Goal: Task Accomplishment & Management: Use online tool/utility

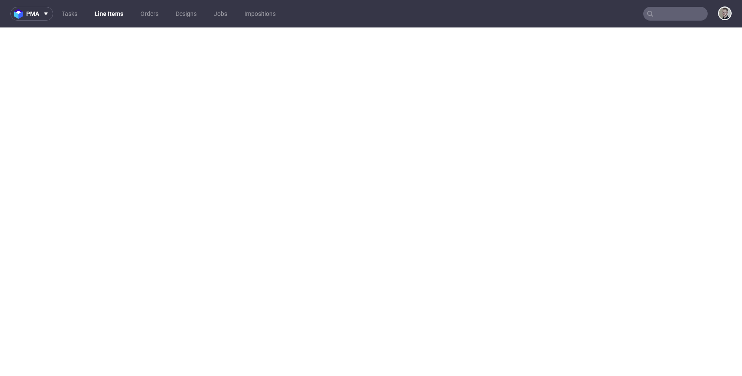
select select "in_progress"
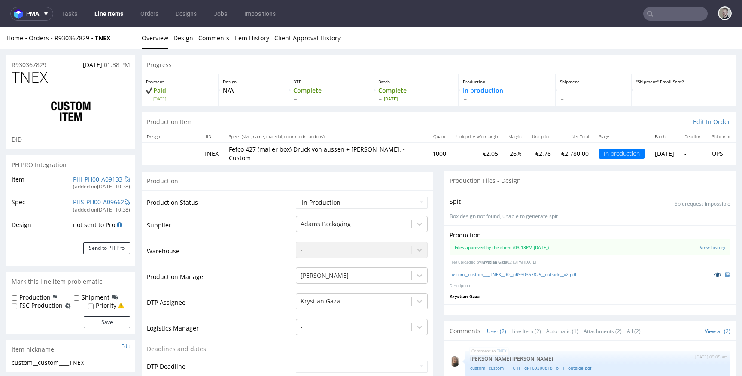
click at [711, 276] on link at bounding box center [717, 274] width 15 height 9
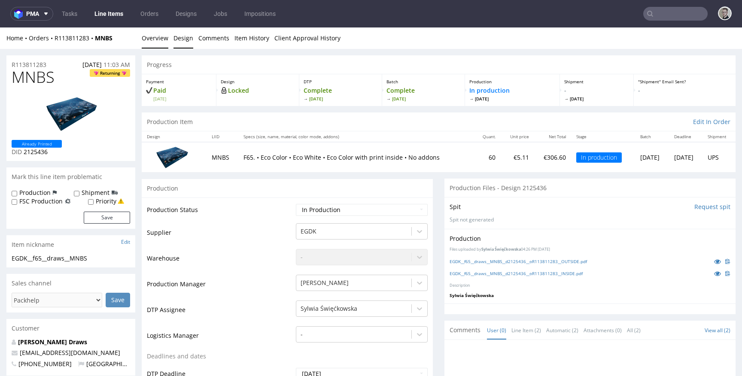
click at [178, 31] on link "Design" at bounding box center [184, 37] width 20 height 21
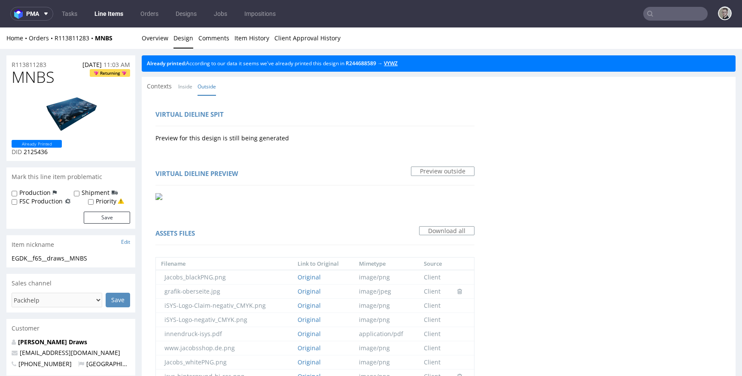
click at [398, 61] on link "VYWZ" at bounding box center [391, 63] width 14 height 7
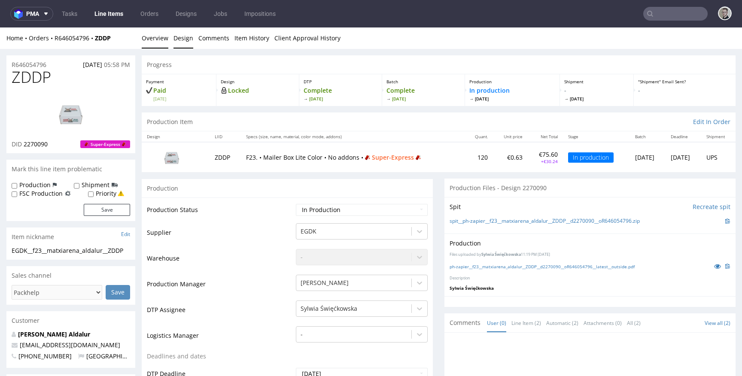
click at [176, 38] on link "Design" at bounding box center [184, 37] width 20 height 21
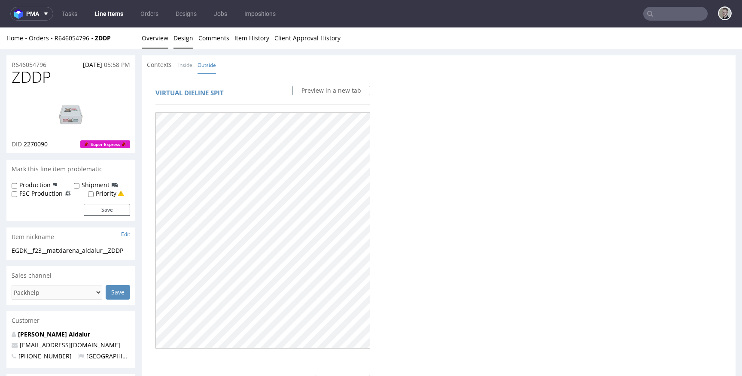
click at [161, 40] on link "Overview" at bounding box center [155, 37] width 27 height 21
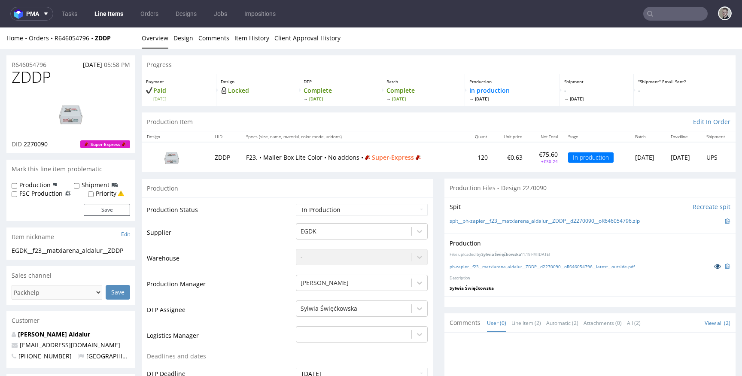
click at [715, 265] on icon at bounding box center [718, 266] width 7 height 6
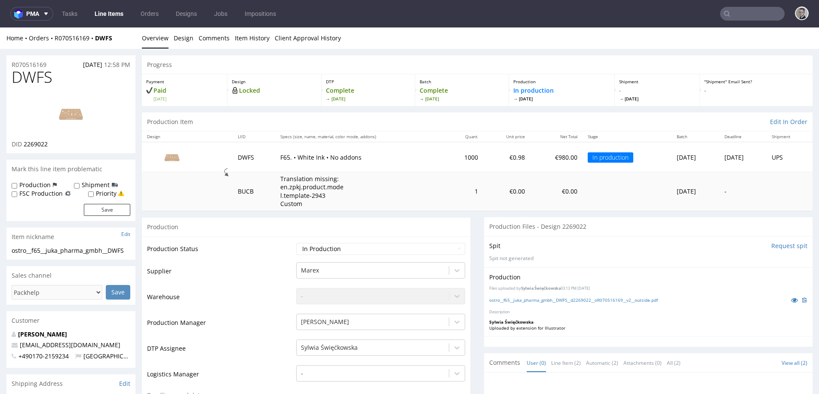
click at [785, 295] on div "Production Files uploaded by Sylwia Święćkowska 03:13 PM October 3rd, 2025 ostr…" at bounding box center [648, 302] width 328 height 69
click at [791, 302] on icon at bounding box center [794, 300] width 7 height 6
click at [266, 229] on div "Production" at bounding box center [306, 226] width 328 height 19
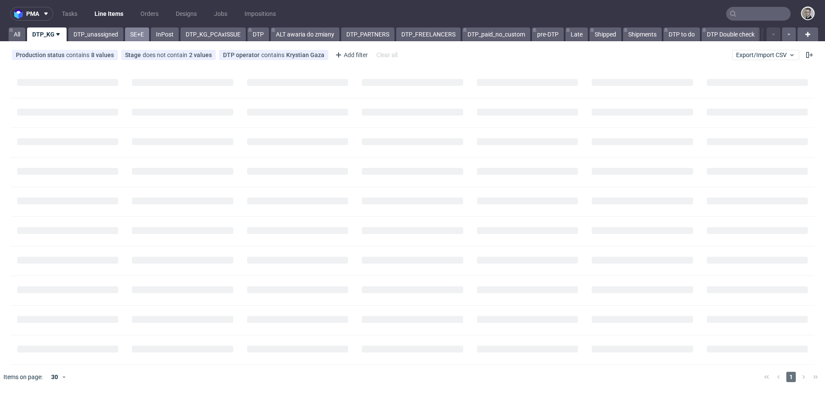
click at [140, 33] on link "SE+E" at bounding box center [137, 34] width 24 height 14
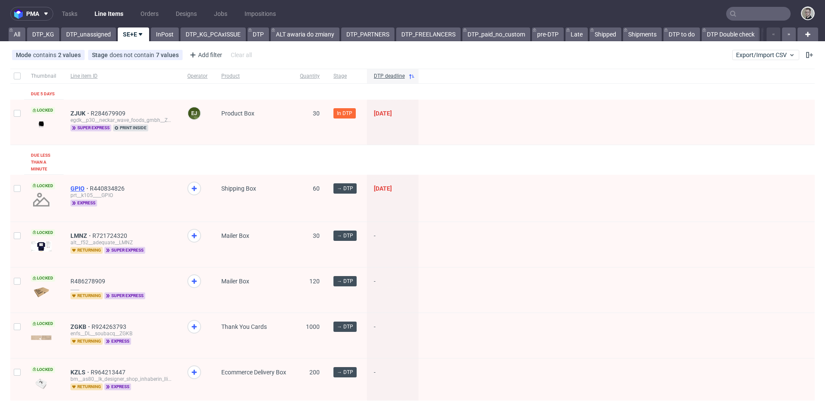
click at [79, 187] on span "GPIO" at bounding box center [79, 188] width 19 height 7
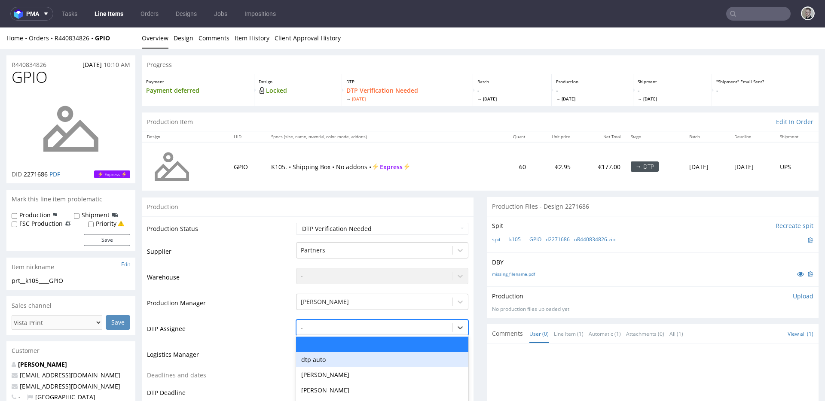
click at [341, 324] on div "dtp auto, 2 of 31. 31 results available. Use Up and Down to choose options, pre…" at bounding box center [382, 326] width 172 height 12
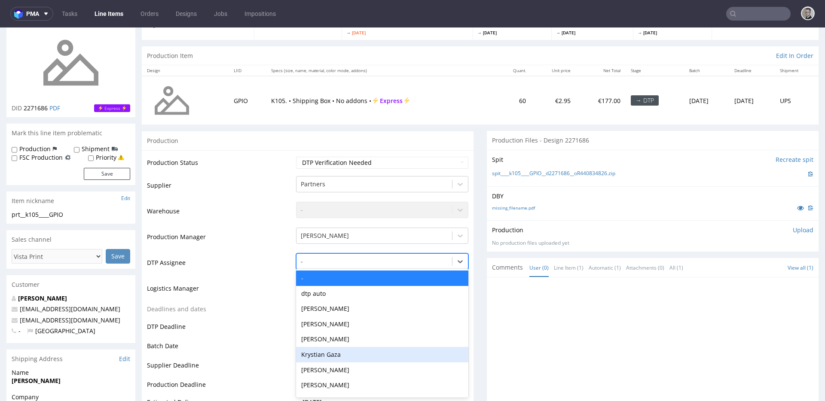
click at [335, 357] on div "Krystian Gaza" at bounding box center [382, 354] width 172 height 15
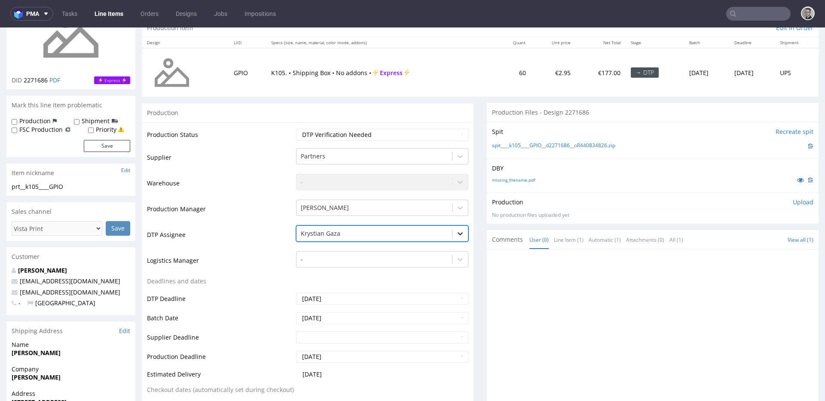
scroll to position [224, 0]
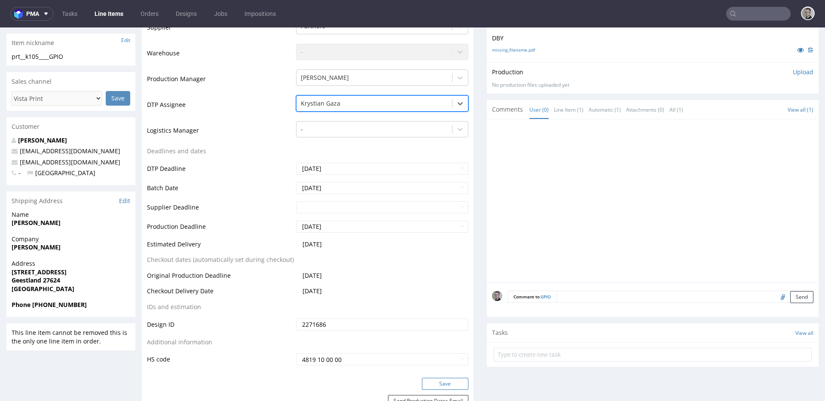
click at [448, 382] on button "Save" at bounding box center [445, 384] width 46 height 12
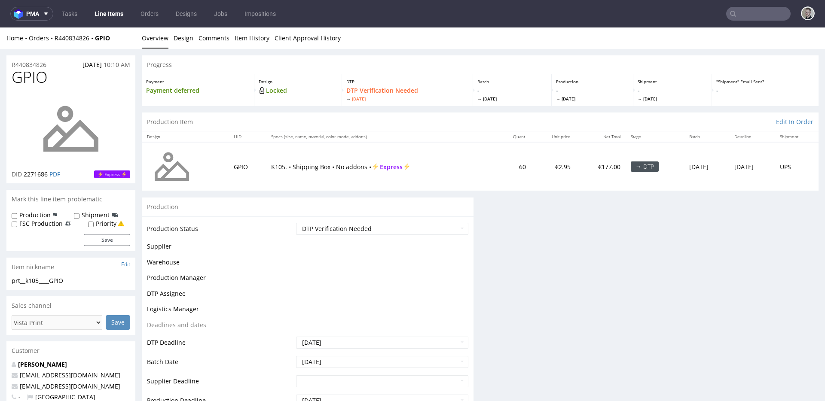
scroll to position [0, 0]
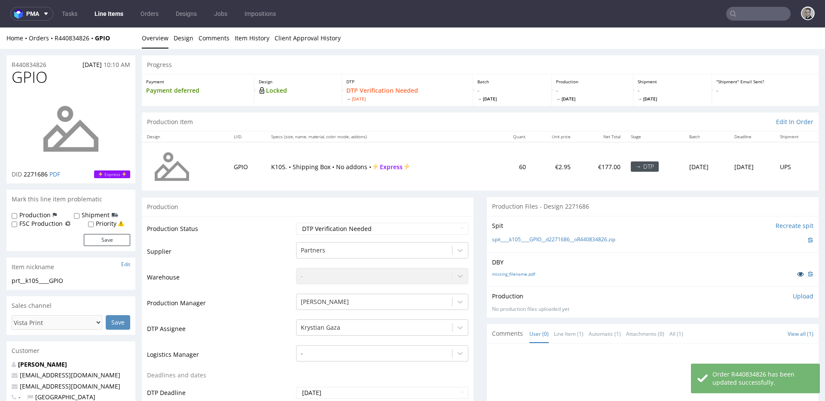
click at [797, 272] on icon at bounding box center [800, 274] width 7 height 6
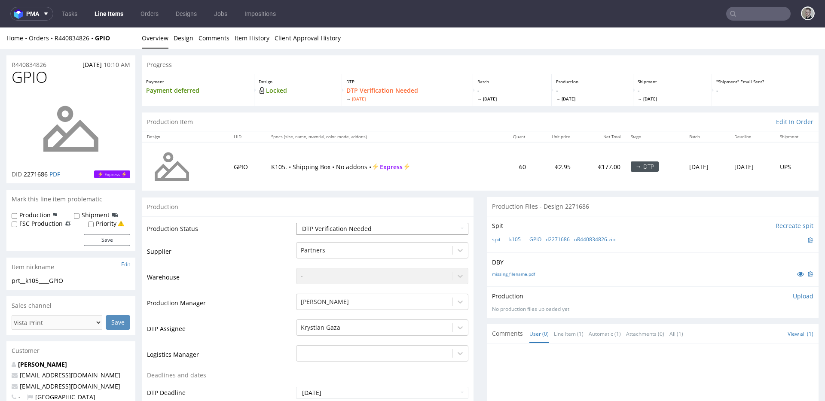
click at [365, 229] on select "Waiting for Artwork Waiting for Diecut Waiting for Mockup Waiting for DTP Waiti…" at bounding box center [382, 229] width 172 height 12
select select "dtp_issue"
click at [296, 223] on select "Waiting for Artwork Waiting for Diecut Waiting for Mockup Waiting for DTP Waiti…" at bounding box center [382, 229] width 172 height 12
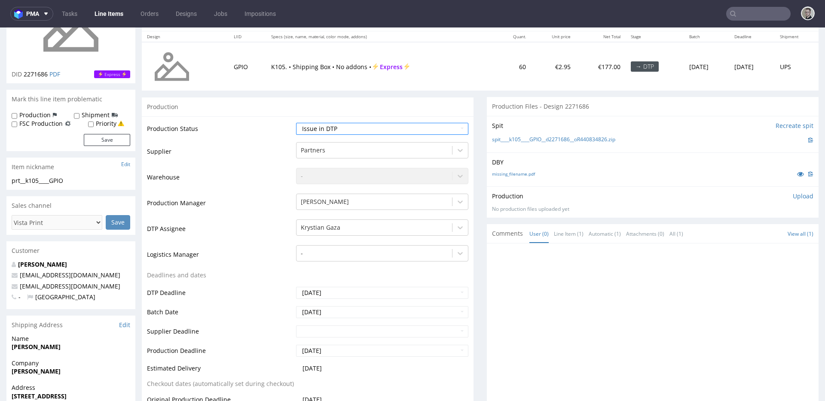
scroll to position [278, 0]
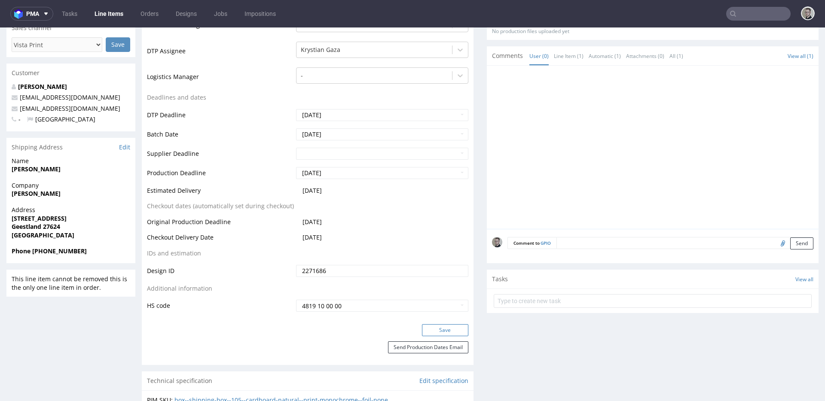
click at [447, 332] on button "Save" at bounding box center [445, 330] width 46 height 12
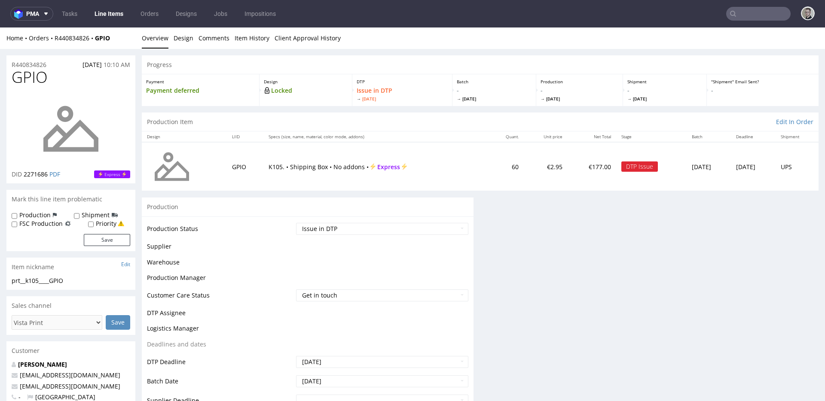
scroll to position [272, 0]
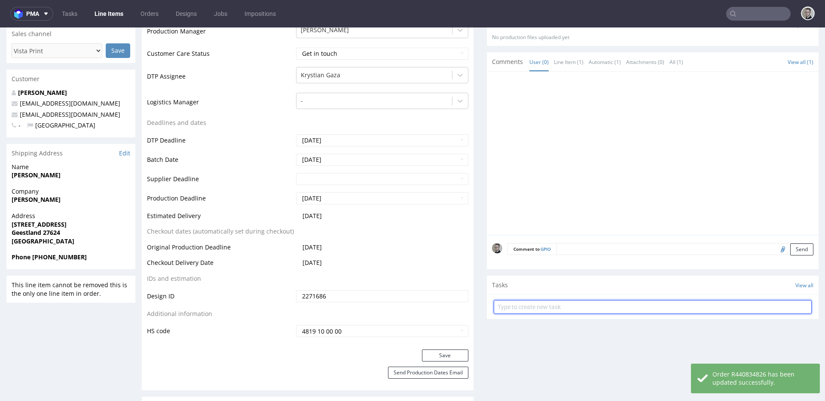
click at [579, 304] on input "text" at bounding box center [653, 307] width 318 height 14
type input "vistaprint issue to cancel"
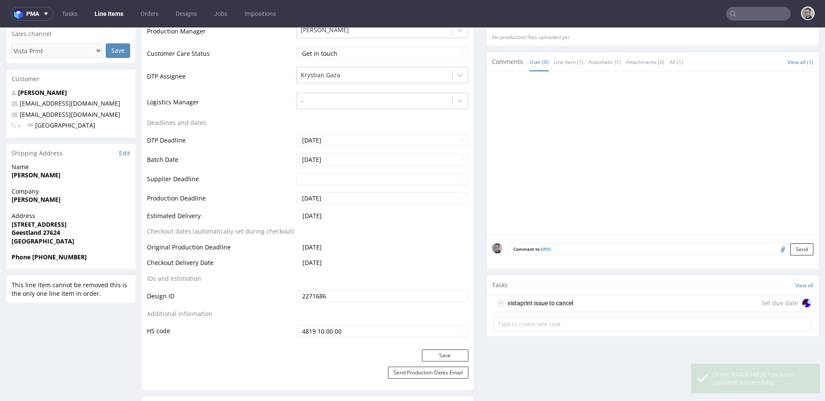
click at [584, 308] on div "vistaprint issue to cancel Set due date" at bounding box center [653, 303] width 318 height 17
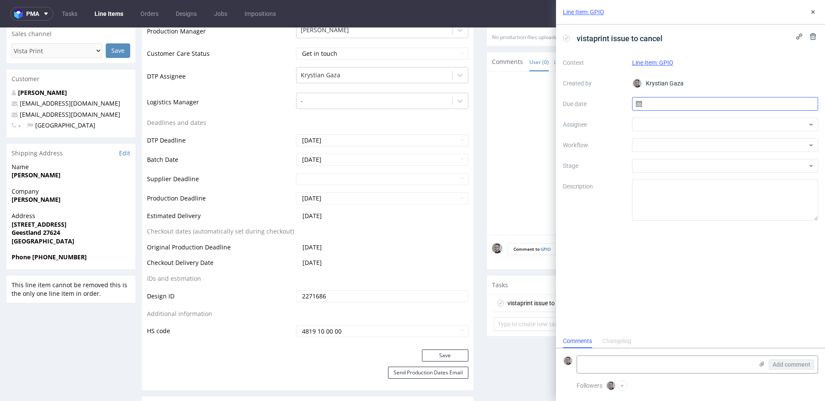
scroll to position [7, 0]
click at [731, 104] on input "text" at bounding box center [725, 104] width 186 height 14
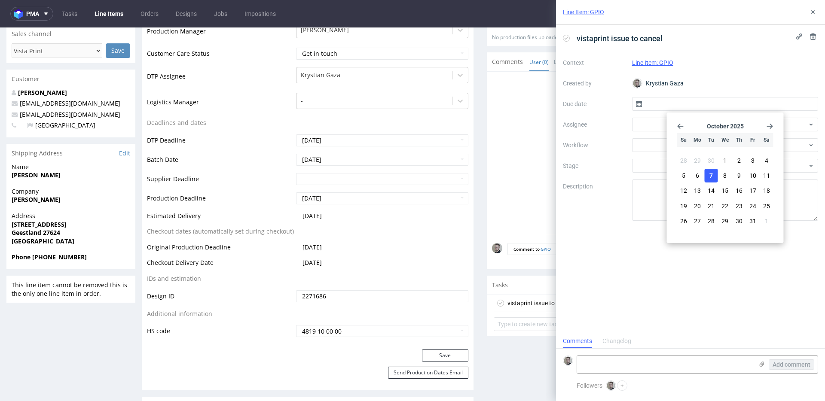
click at [715, 177] on button "7" at bounding box center [711, 176] width 13 height 14
type input "[DATE]"
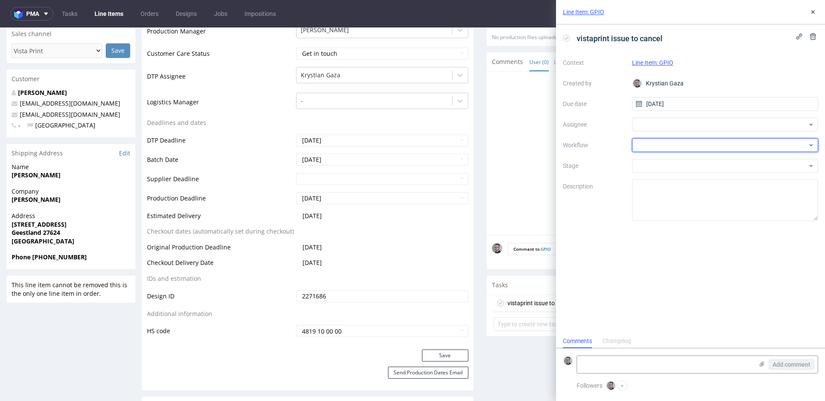
click at [701, 146] on div at bounding box center [725, 145] width 186 height 14
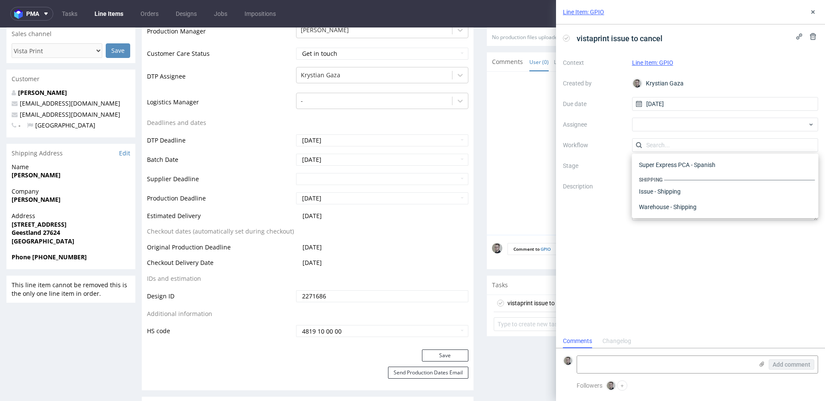
scroll to position [0, 0]
click at [678, 192] on div "DTP - Issue" at bounding box center [726, 191] width 180 height 15
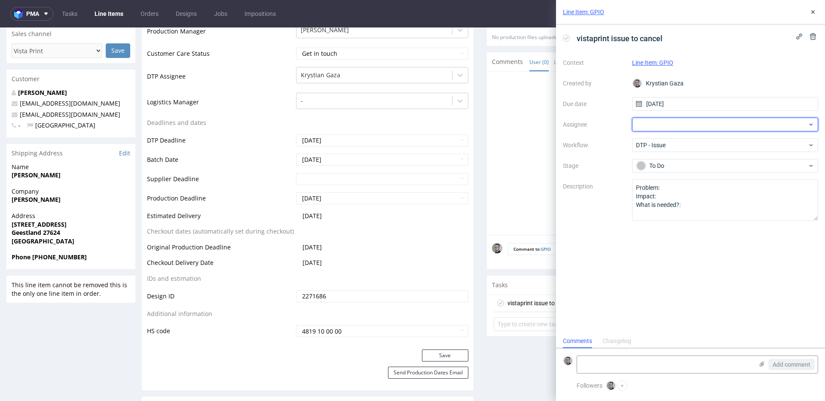
click at [675, 125] on div at bounding box center [725, 125] width 186 height 14
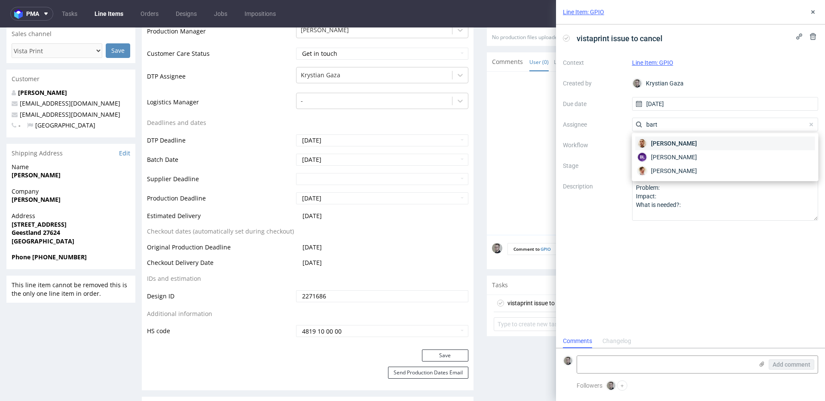
type input "bart"
click at [683, 144] on span "[PERSON_NAME]" at bounding box center [674, 143] width 46 height 9
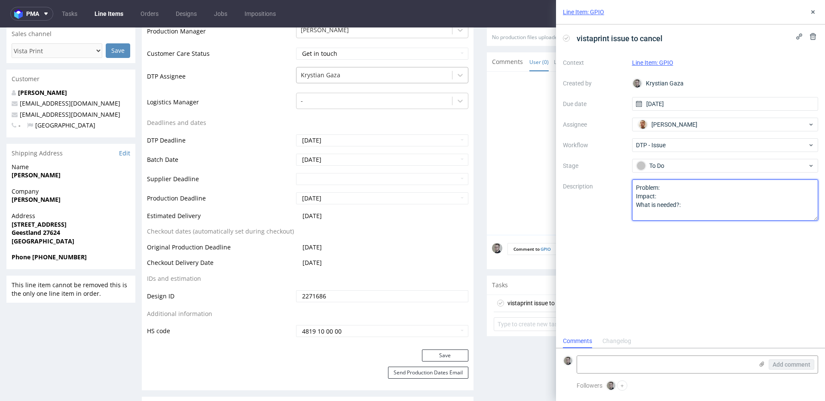
drag, startPoint x: 636, startPoint y: 217, endPoint x: 344, endPoint y: 67, distance: 328.2
type textarea "Multicolor design for single color print."
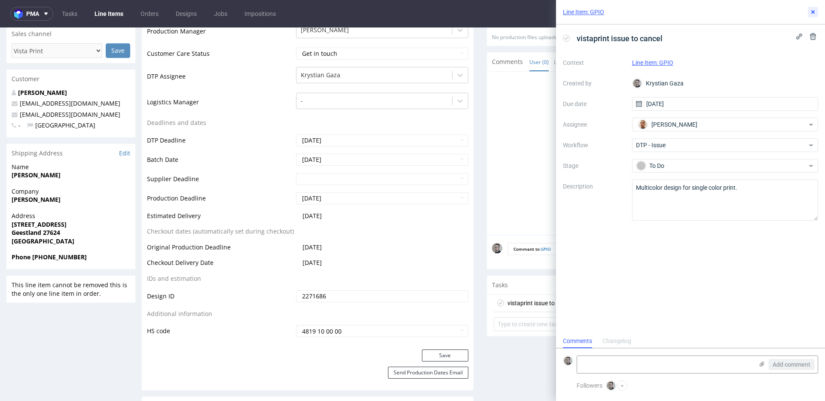
click at [812, 10] on icon at bounding box center [813, 12] width 7 height 7
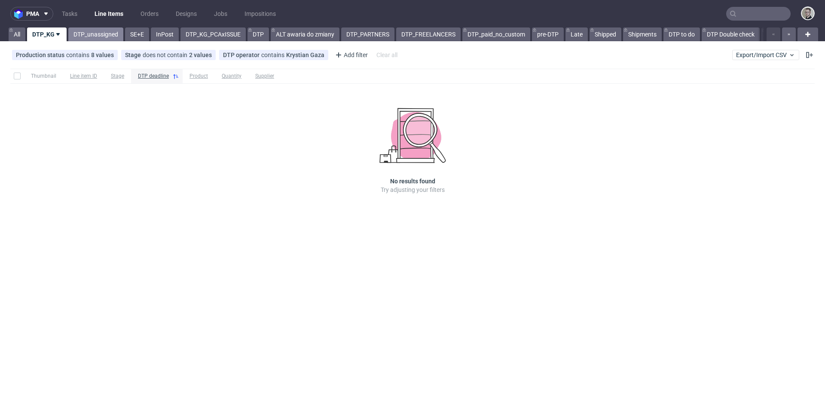
click at [107, 32] on link "DTP_unassigned" at bounding box center [95, 34] width 55 height 14
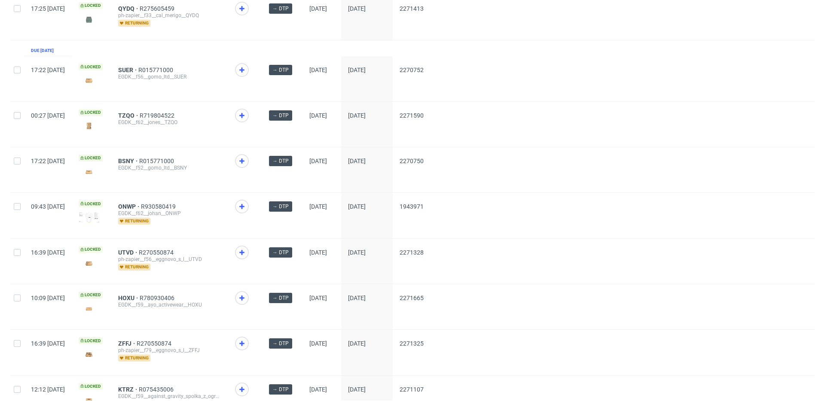
scroll to position [1119, 0]
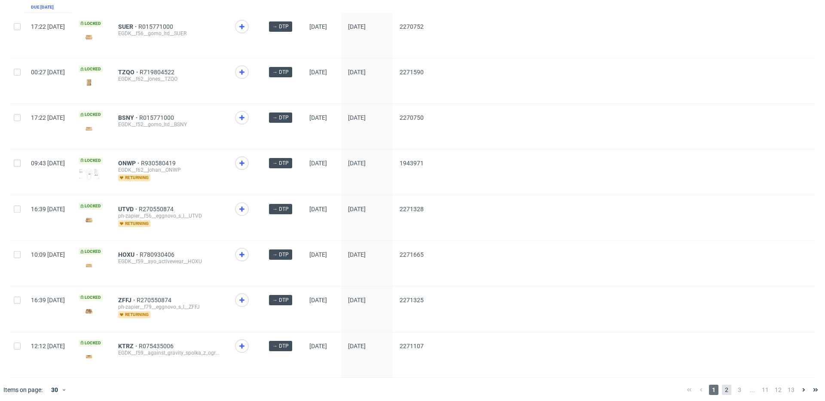
click at [722, 386] on span "2" at bounding box center [726, 390] width 9 height 10
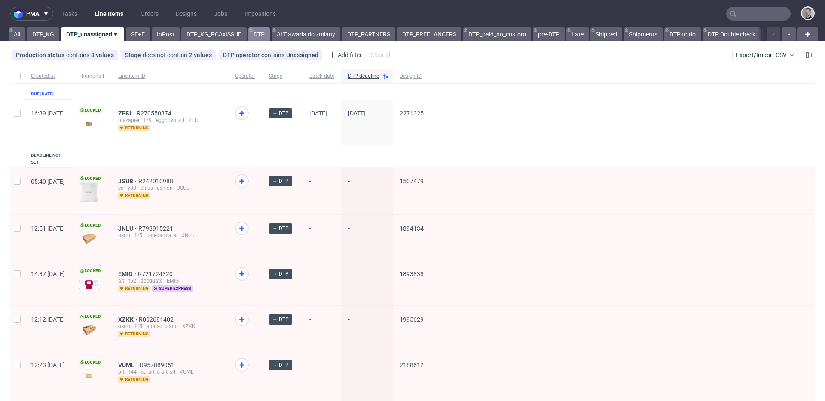
click at [255, 34] on link "DTP" at bounding box center [258, 34] width 21 height 14
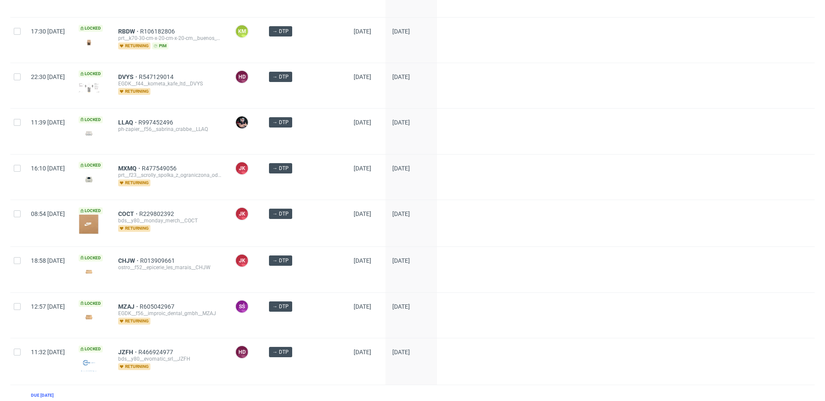
scroll to position [1207, 0]
